Goal: Information Seeking & Learning: Check status

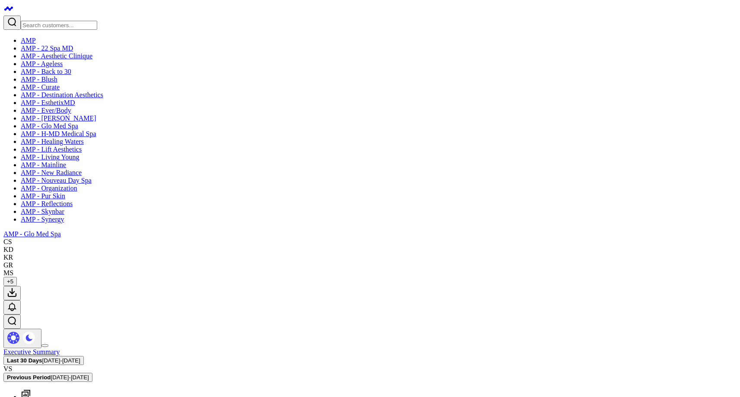
scroll to position [130, 0]
click at [71, 192] on link "AMP - Organization" at bounding box center [49, 187] width 57 height 7
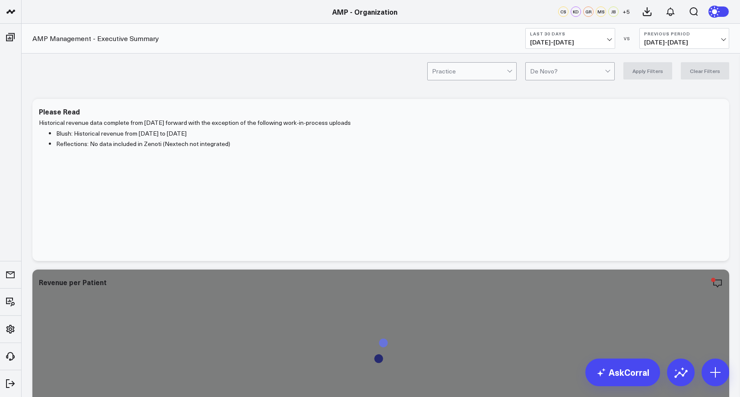
click at [604, 42] on span "08/24/25 - 09/22/25" at bounding box center [570, 42] width 80 height 7
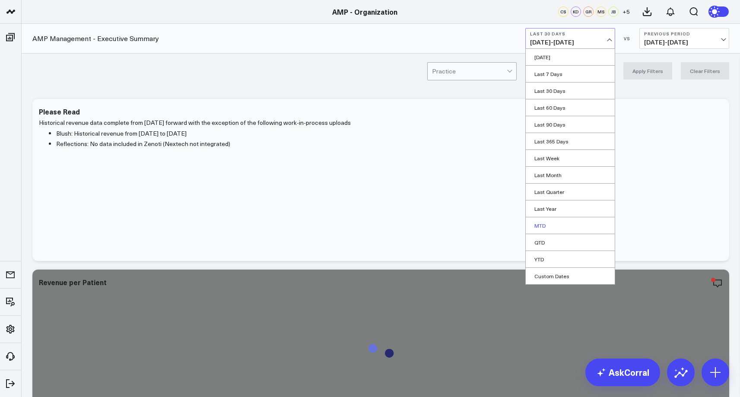
click at [562, 223] on link "MTD" at bounding box center [570, 225] width 89 height 16
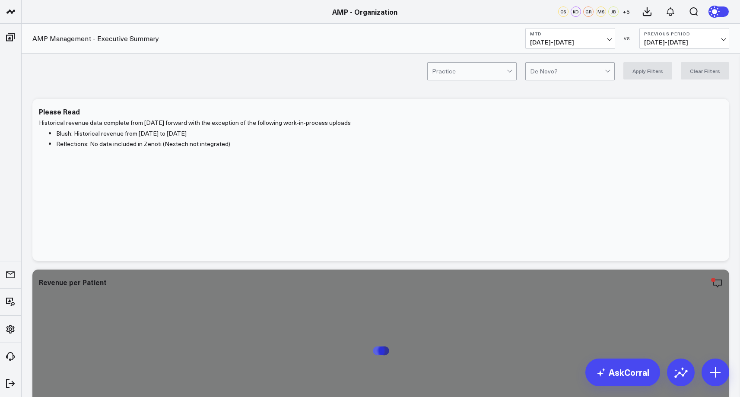
click at [702, 45] on span "08/10/25 - 08/31/25" at bounding box center [684, 42] width 80 height 7
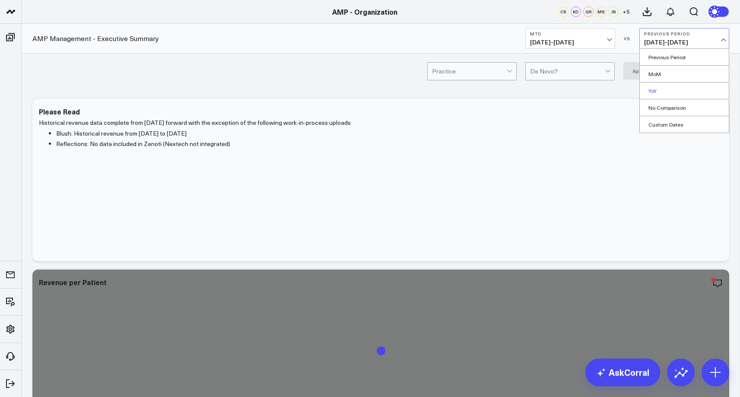
click at [683, 94] on link "YoY" at bounding box center [684, 90] width 89 height 16
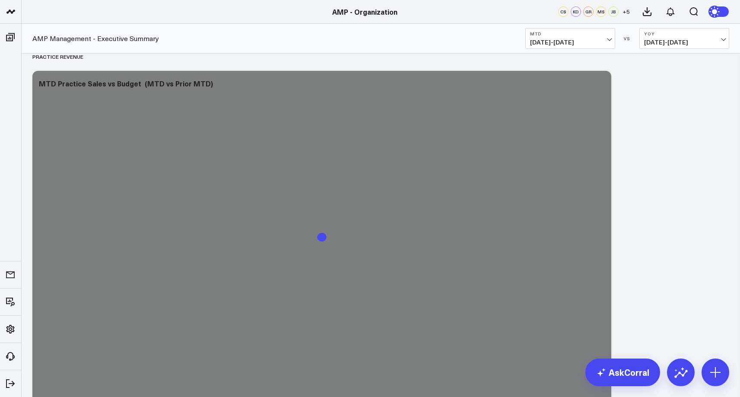
scroll to position [907, 0]
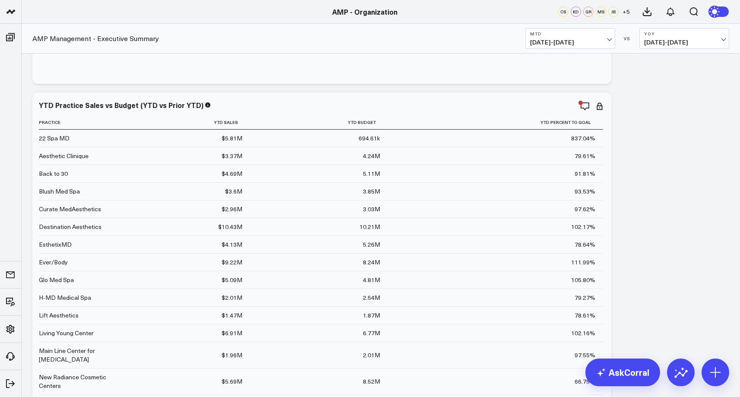
scroll to position [302, 0]
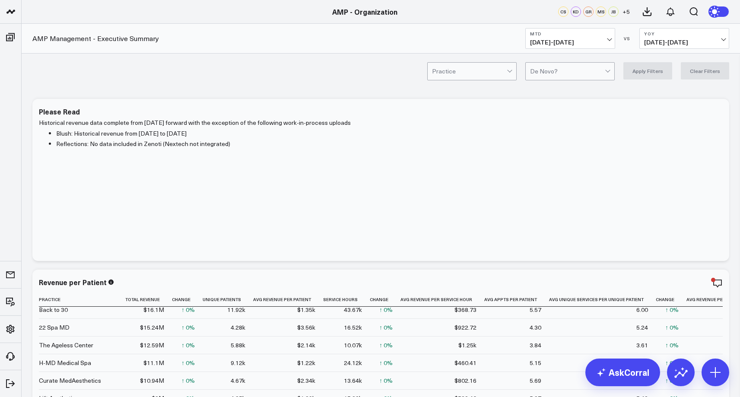
scroll to position [302, 0]
